Goal: Task Accomplishment & Management: Complete application form

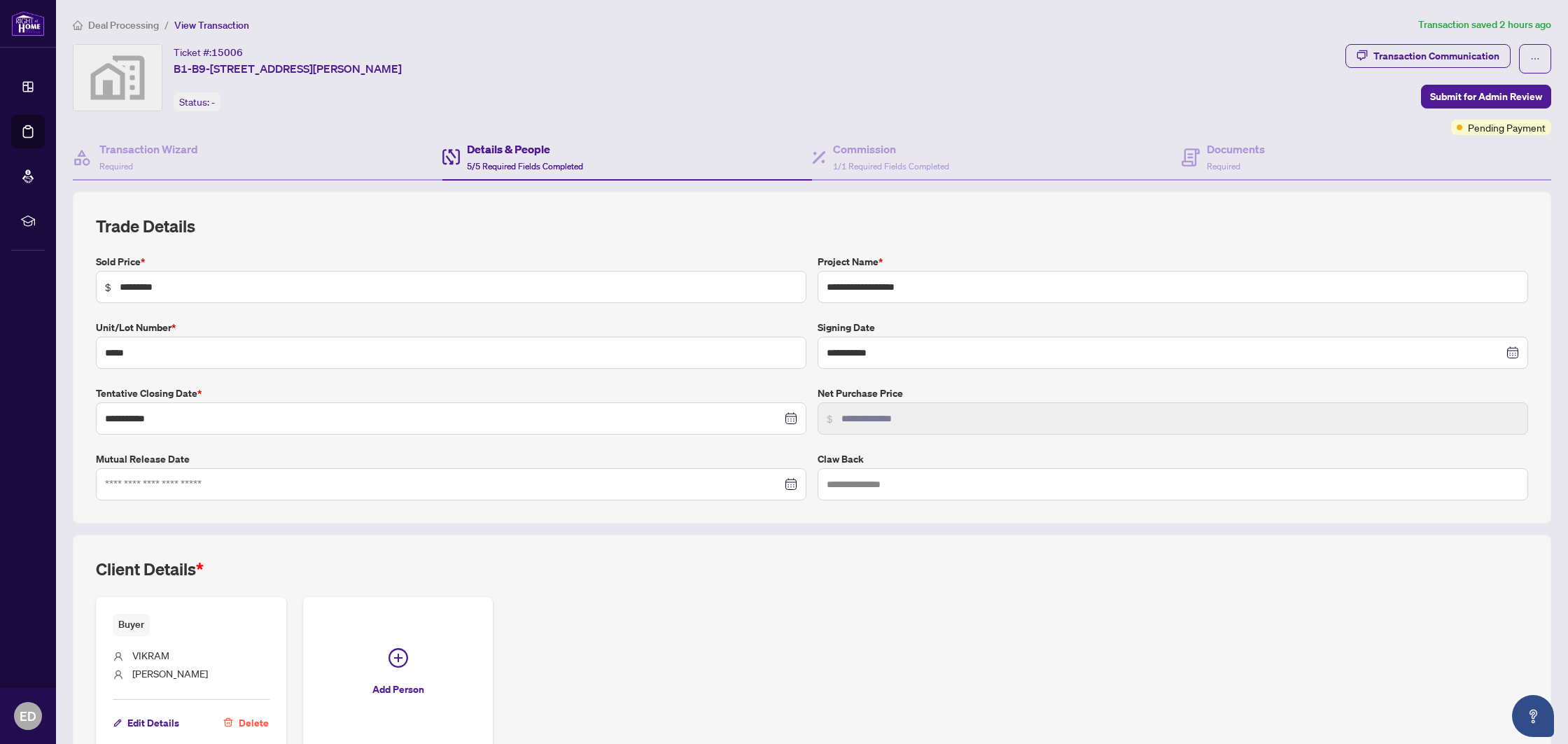
scroll to position [81, 0]
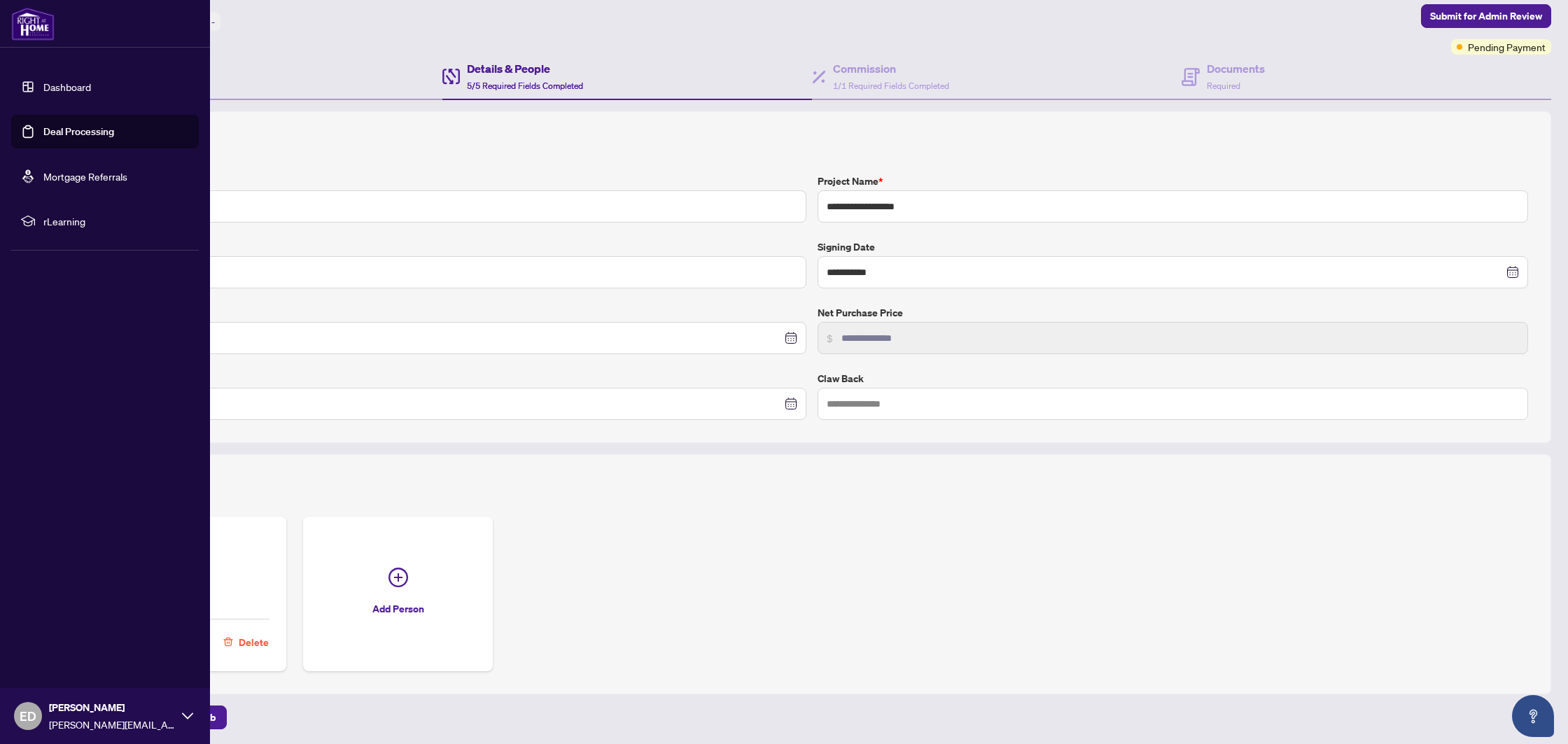
click at [74, 127] on link "Deal Processing" at bounding box center [78, 131] width 71 height 13
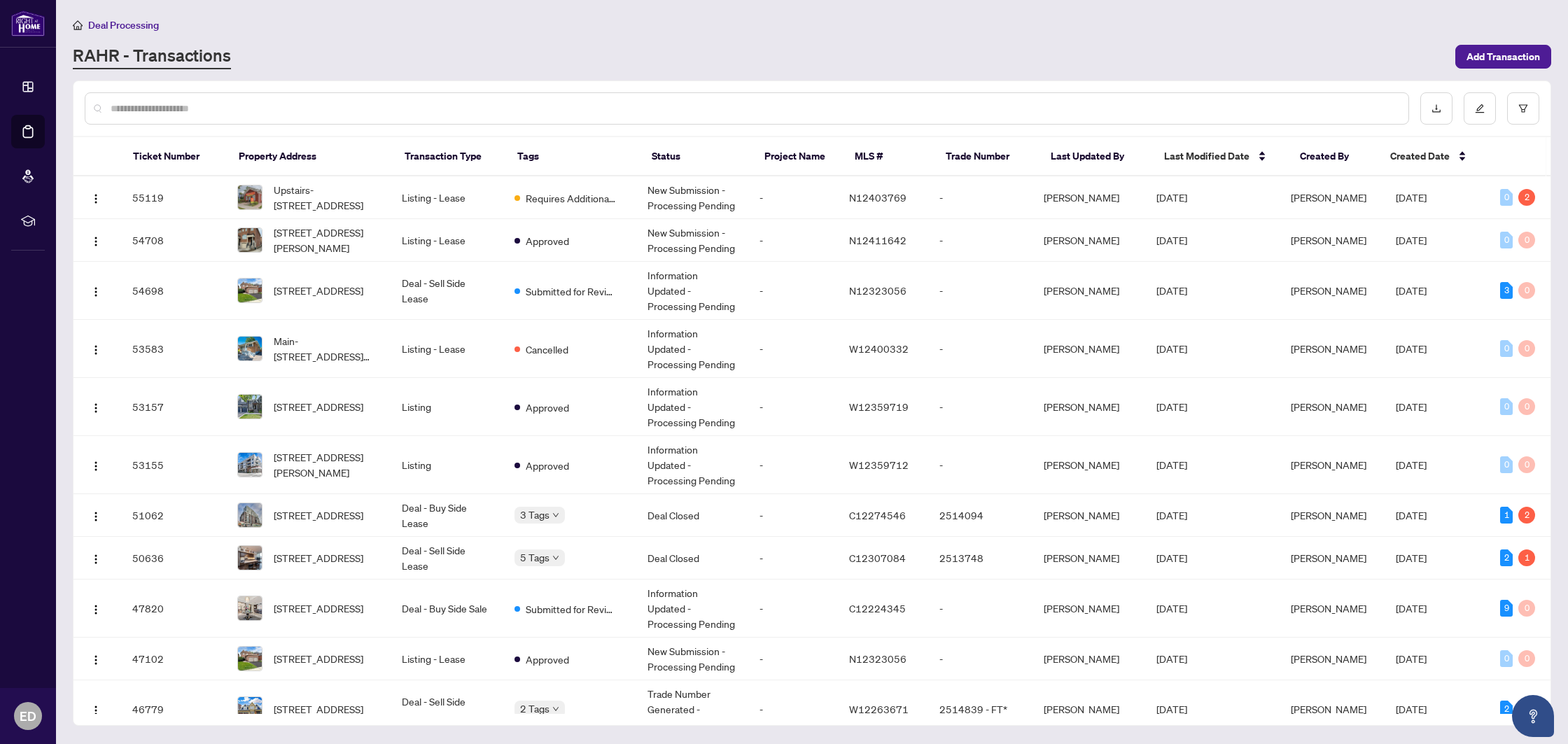
click at [370, 102] on input "text" at bounding box center [753, 108] width 1287 height 16
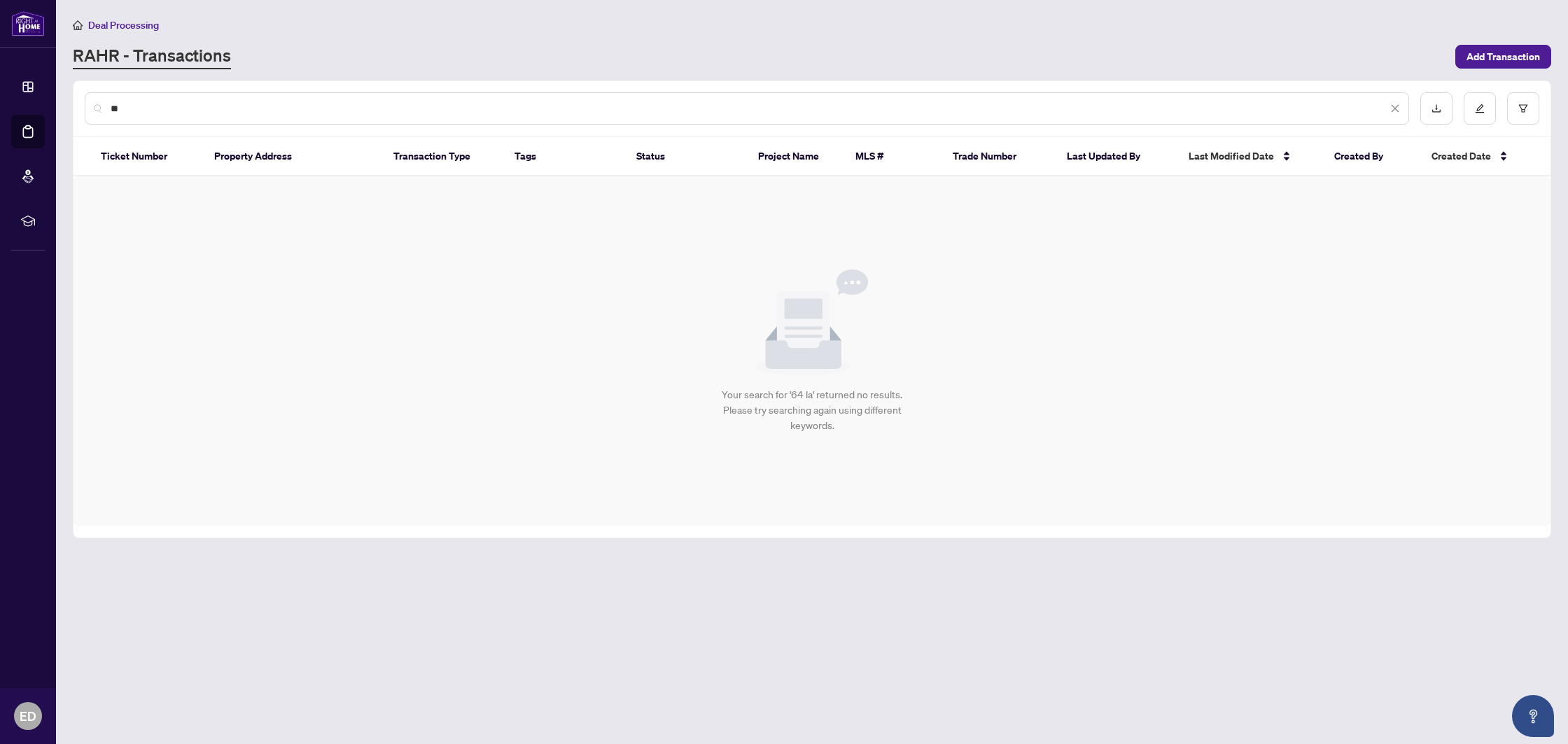
type input "*"
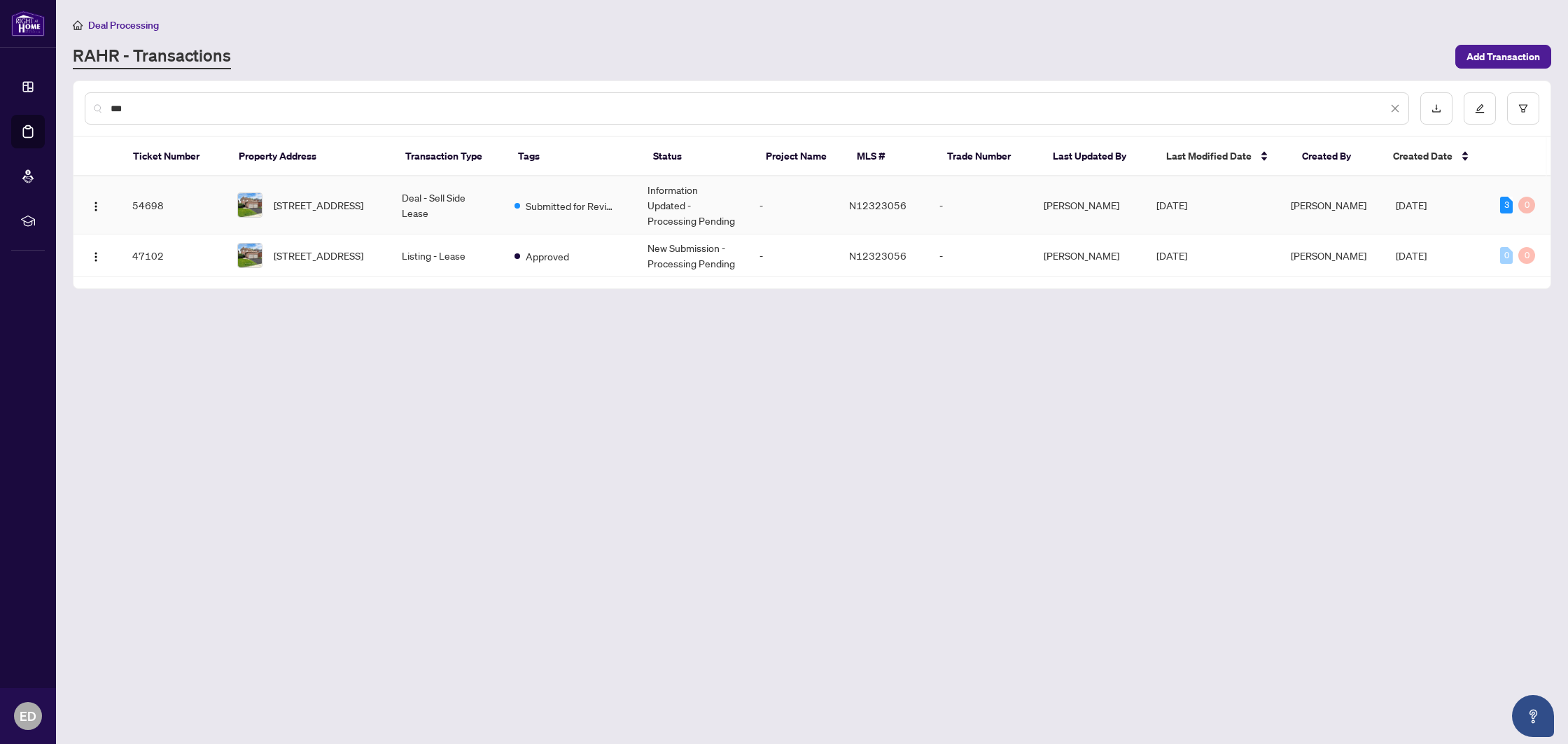
type input "***"
click at [850, 200] on td "N12323056" at bounding box center [882, 205] width 90 height 58
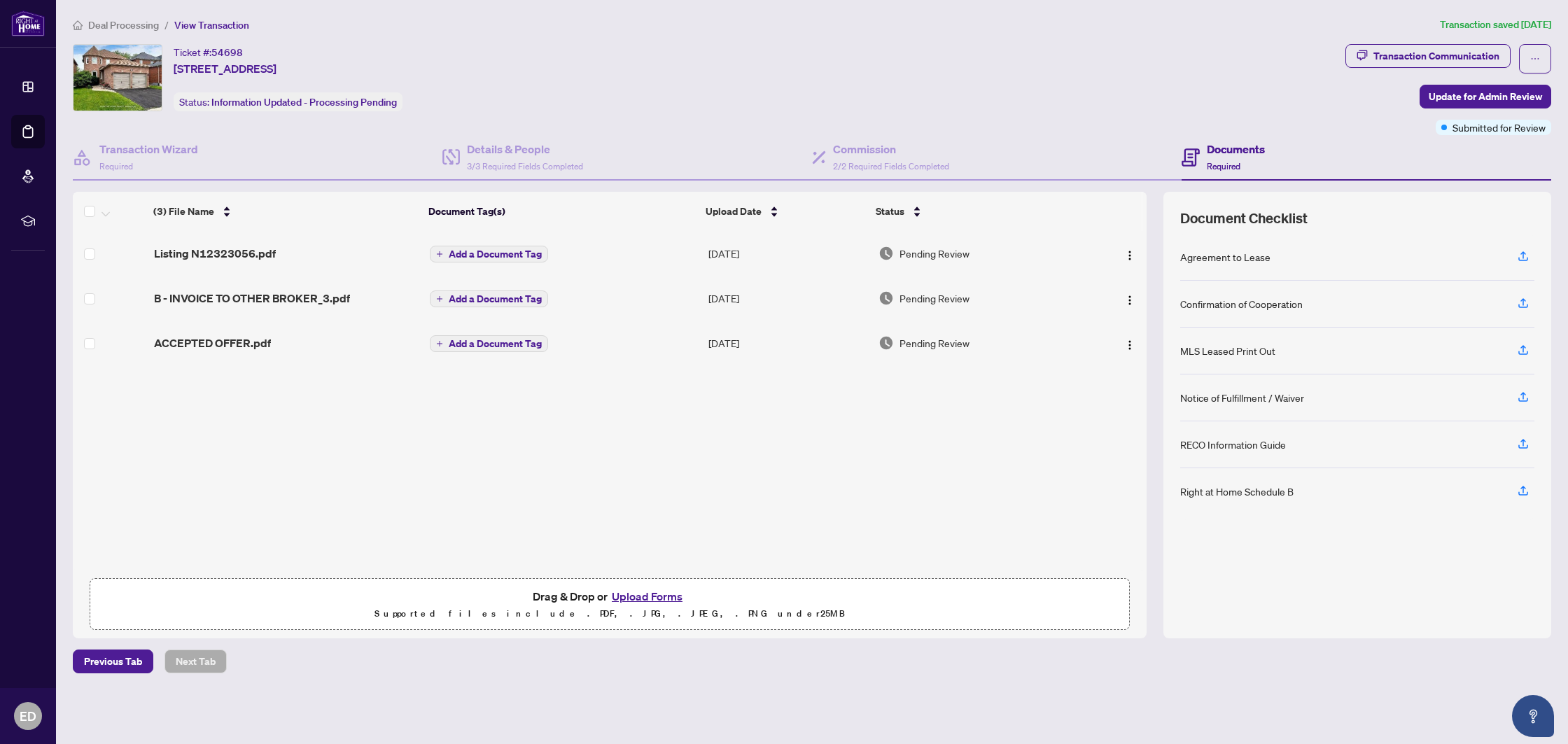
click at [627, 593] on button "Upload Forms" at bounding box center [647, 596] width 79 height 18
click at [642, 608] on p "Supported files include .PDF, .JPG, .JPEG, .PNG under 25 MB" at bounding box center [609, 614] width 1022 height 17
click at [647, 597] on button "Upload Forms" at bounding box center [647, 596] width 79 height 18
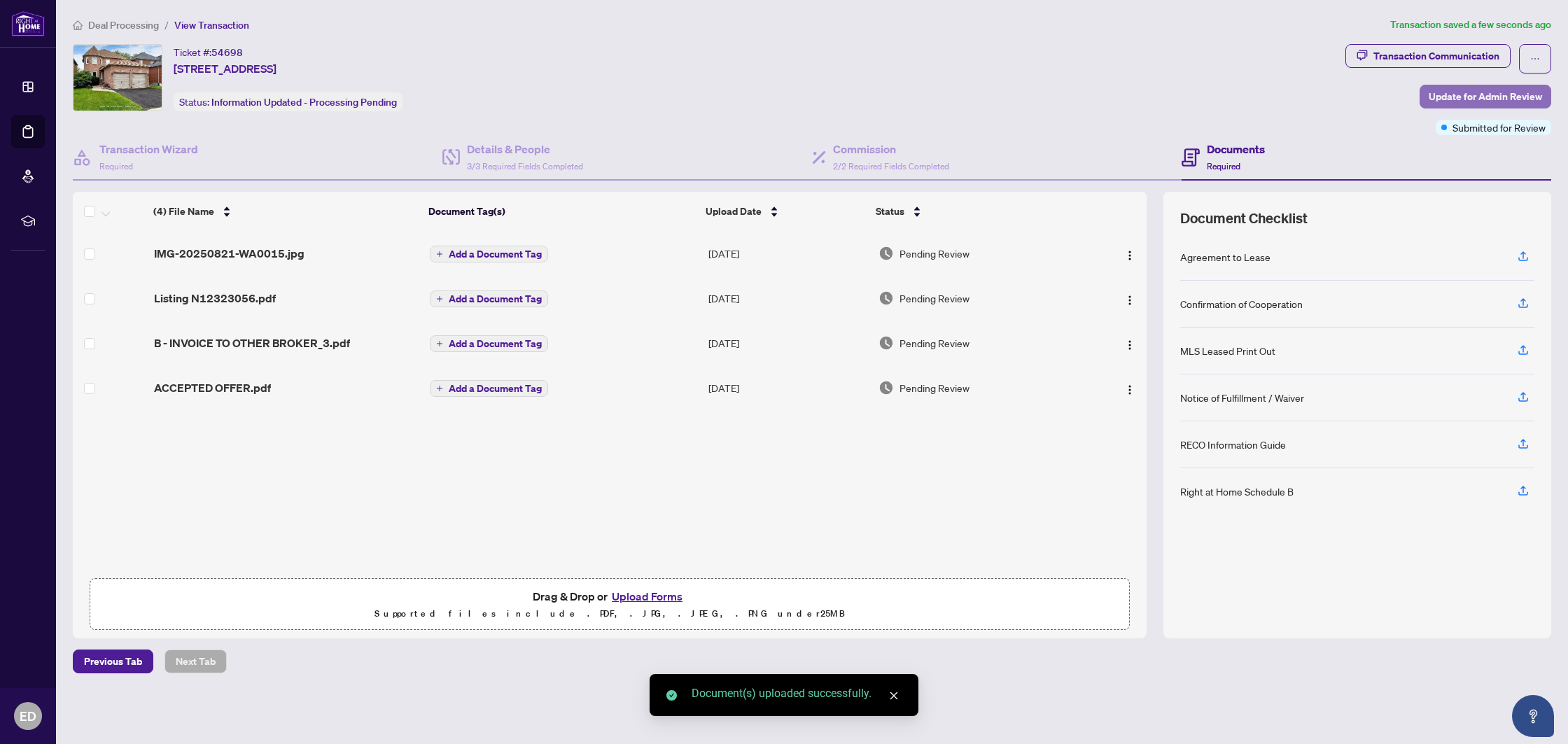
click at [1466, 88] on span "Update for Admin Review" at bounding box center [1485, 96] width 113 height 22
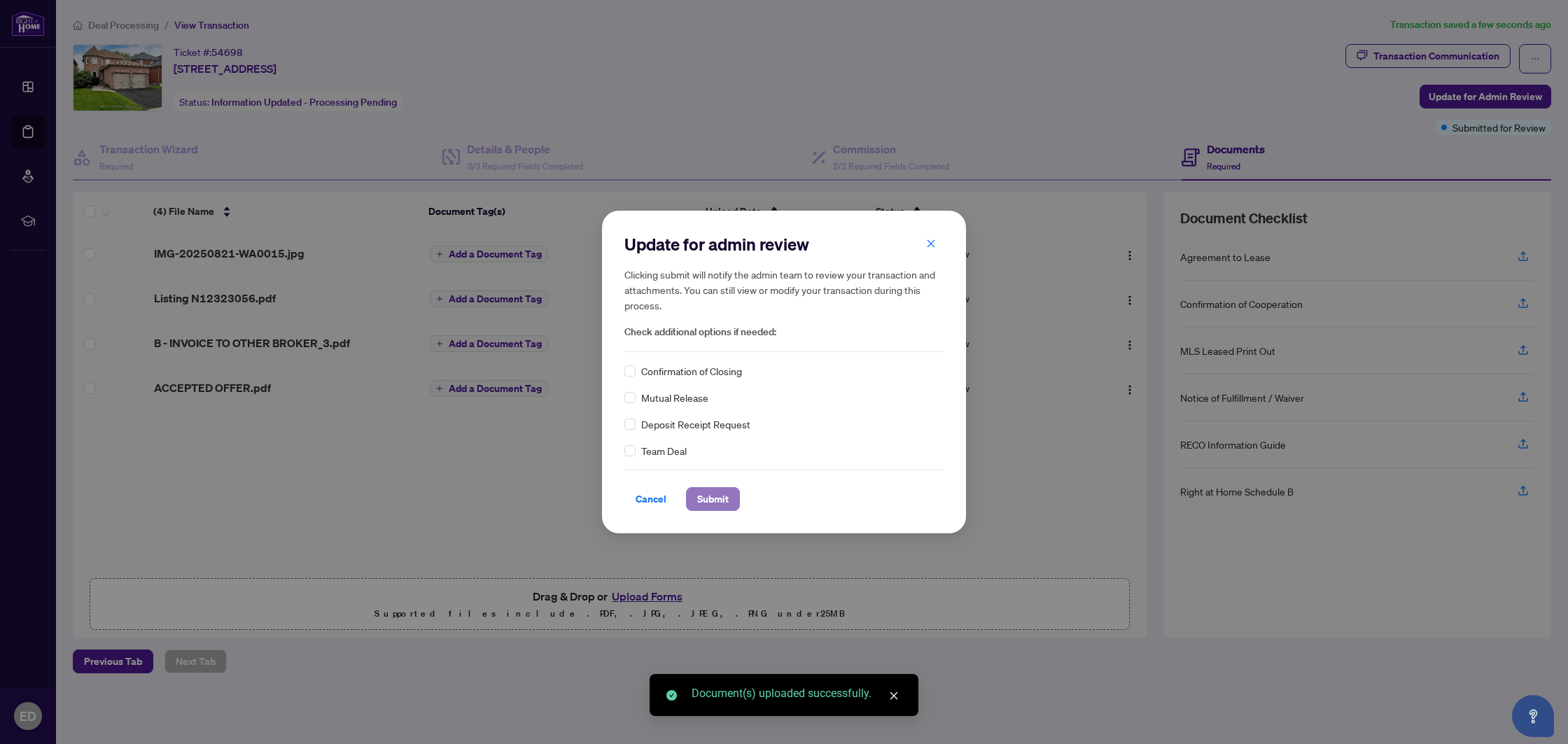
click at [727, 503] on span "Submit" at bounding box center [713, 499] width 31 height 22
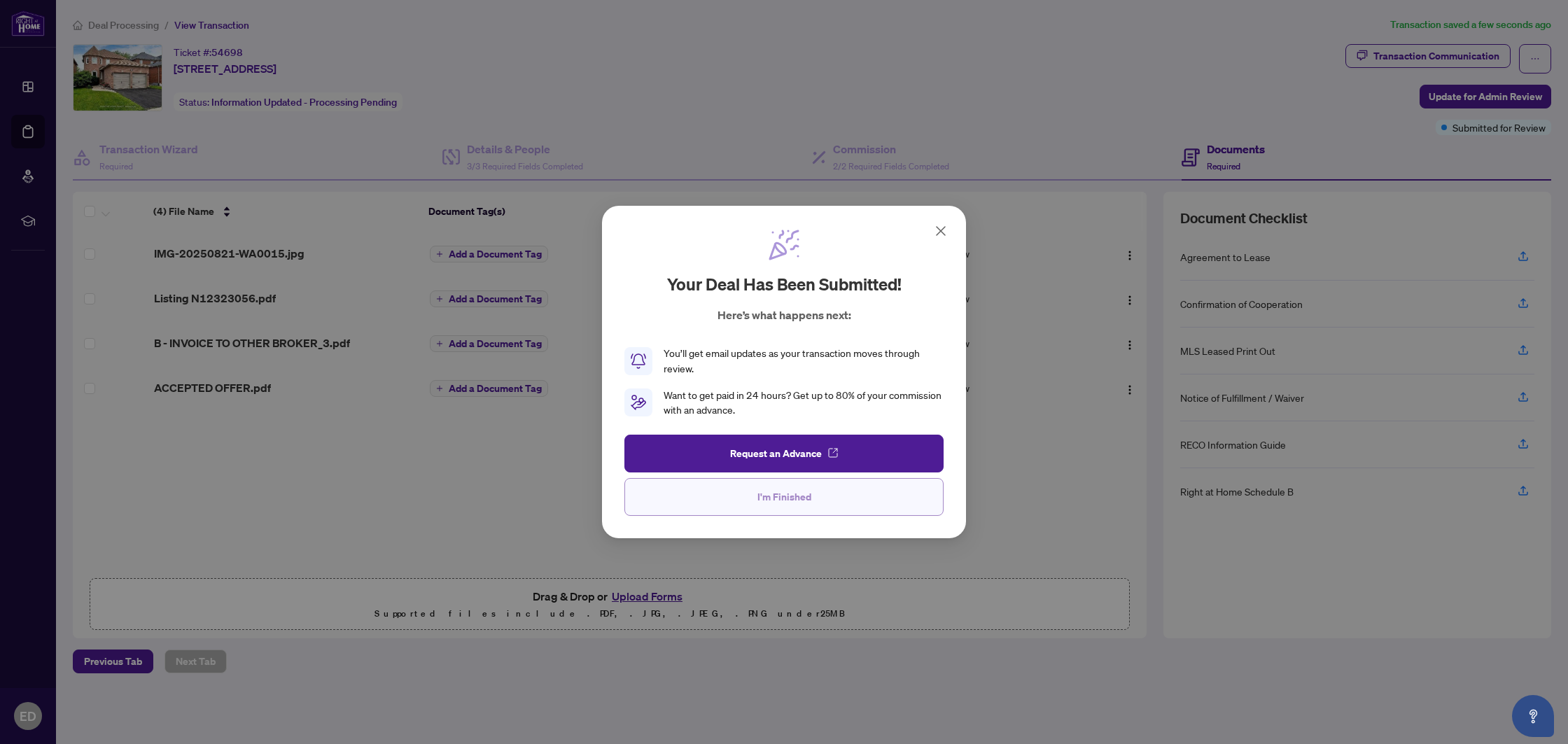
click at [697, 511] on button "I'm Finished" at bounding box center [784, 496] width 319 height 38
